Goal: Obtain resource: Obtain resource

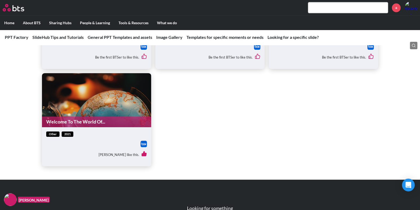
scroll to position [2182, 0]
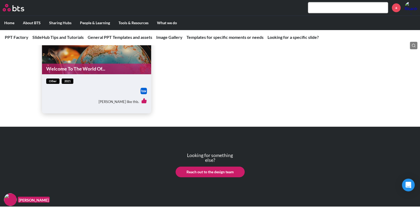
click at [337, 10] on input "text" at bounding box center [348, 7] width 80 height 11
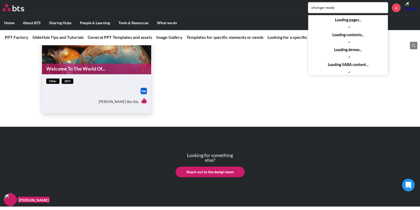
type input "change-ready"
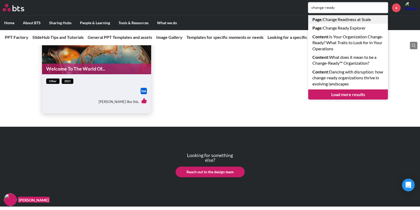
click at [332, 18] on link "Page : Change Readiness at Scale" at bounding box center [348, 19] width 80 height 9
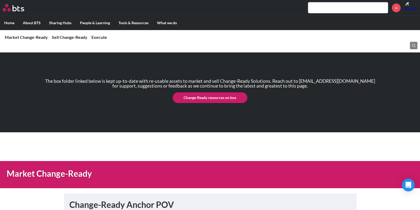
click at [202, 99] on link "Change-Ready resources on box" at bounding box center [210, 97] width 75 height 11
click at [215, 96] on link "Change-Ready resources on box" at bounding box center [210, 97] width 75 height 11
